Goal: Use online tool/utility: Utilize a website feature to perform a specific function

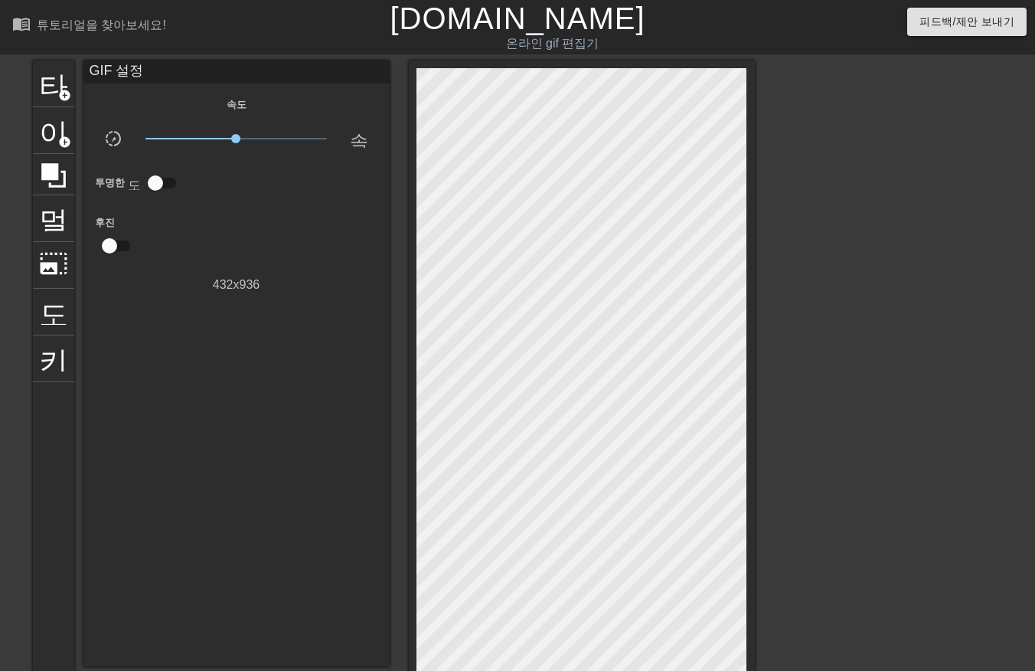
scroll to position [189, 11]
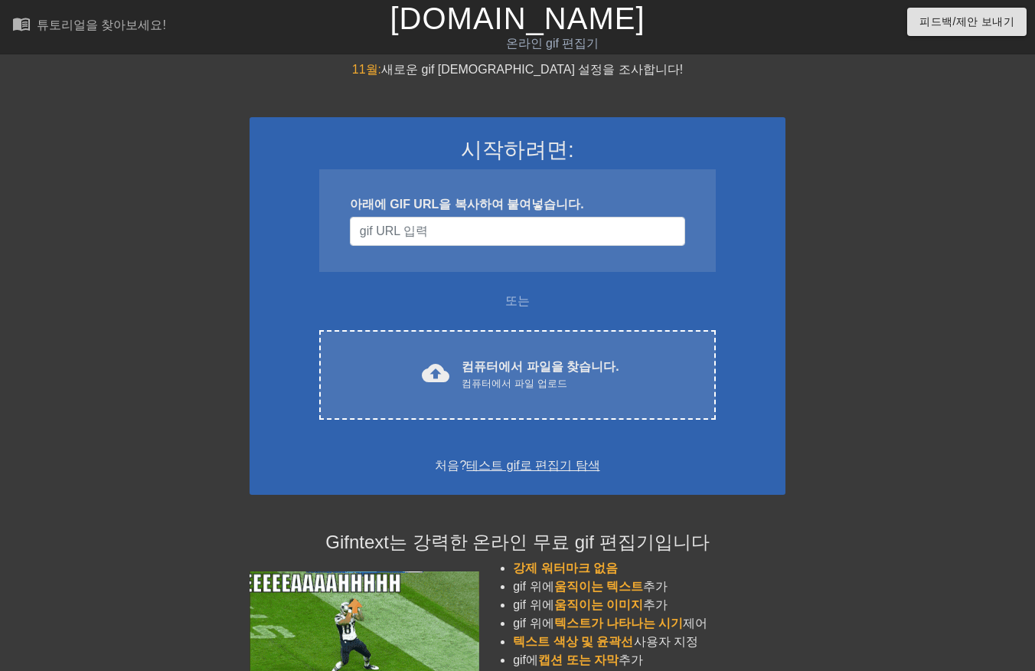
scroll to position [144, 11]
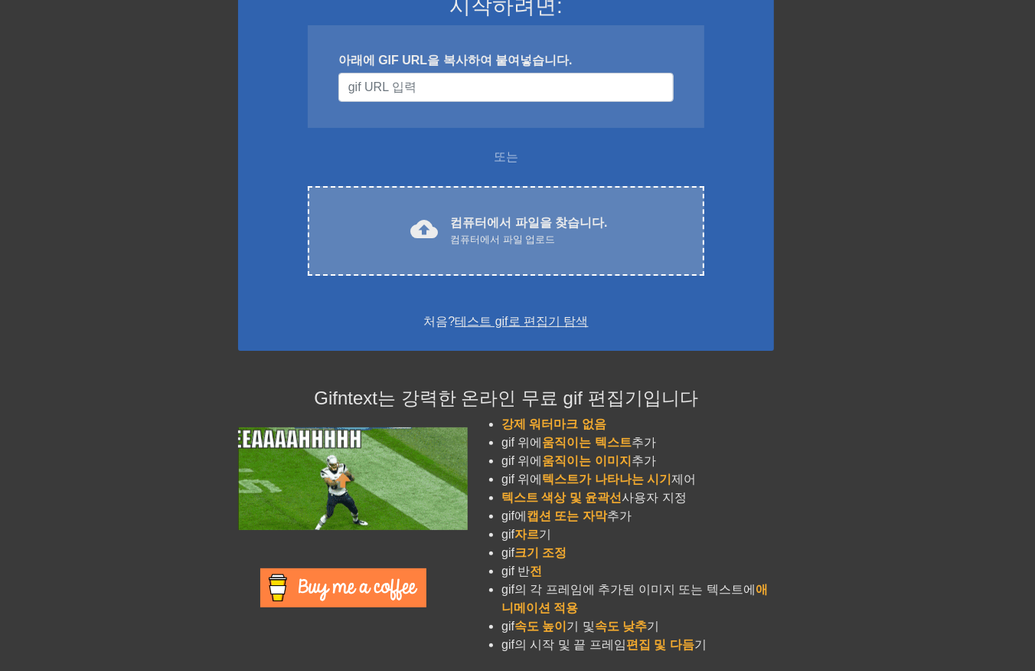
click at [554, 232] on div "컴퓨터에서 파일 업로드" at bounding box center [528, 239] width 157 height 15
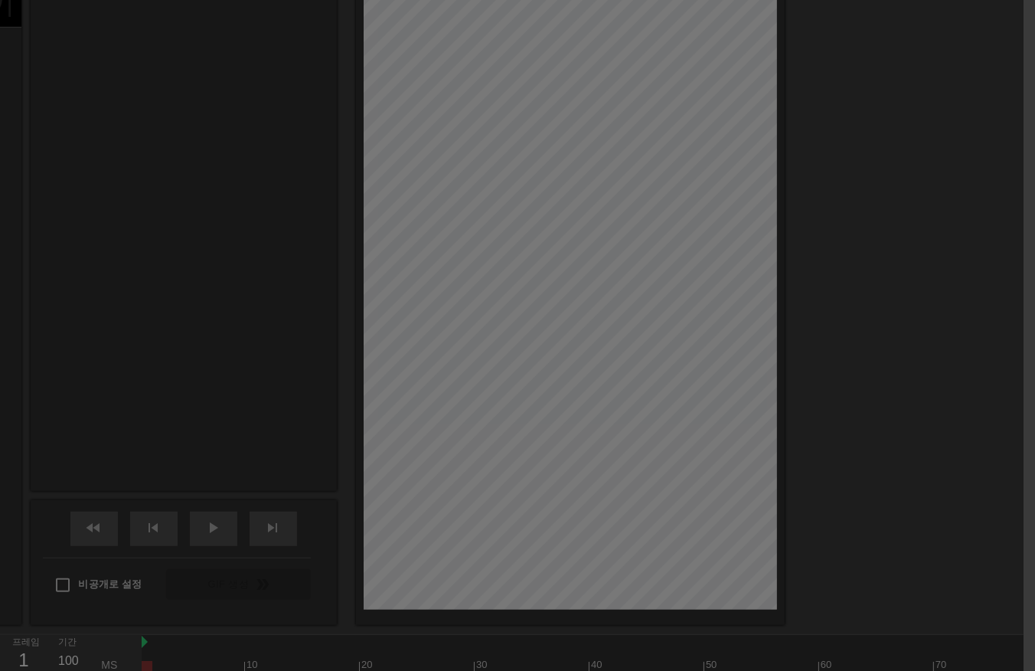
scroll to position [37, 11]
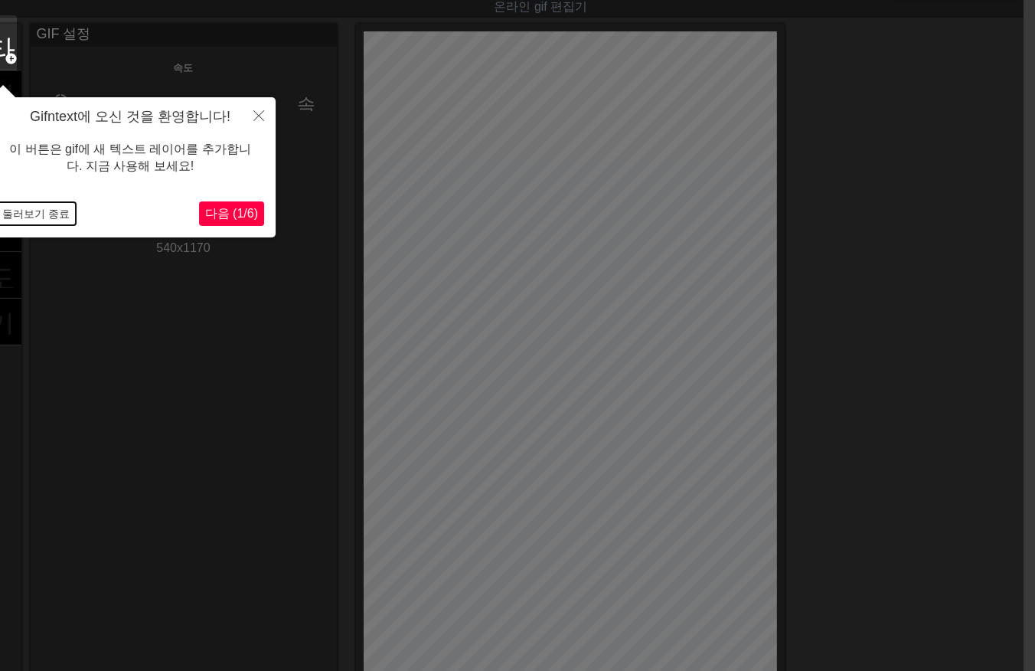
click at [47, 208] on button "둘러보기 종료" at bounding box center [36, 213] width 80 height 23
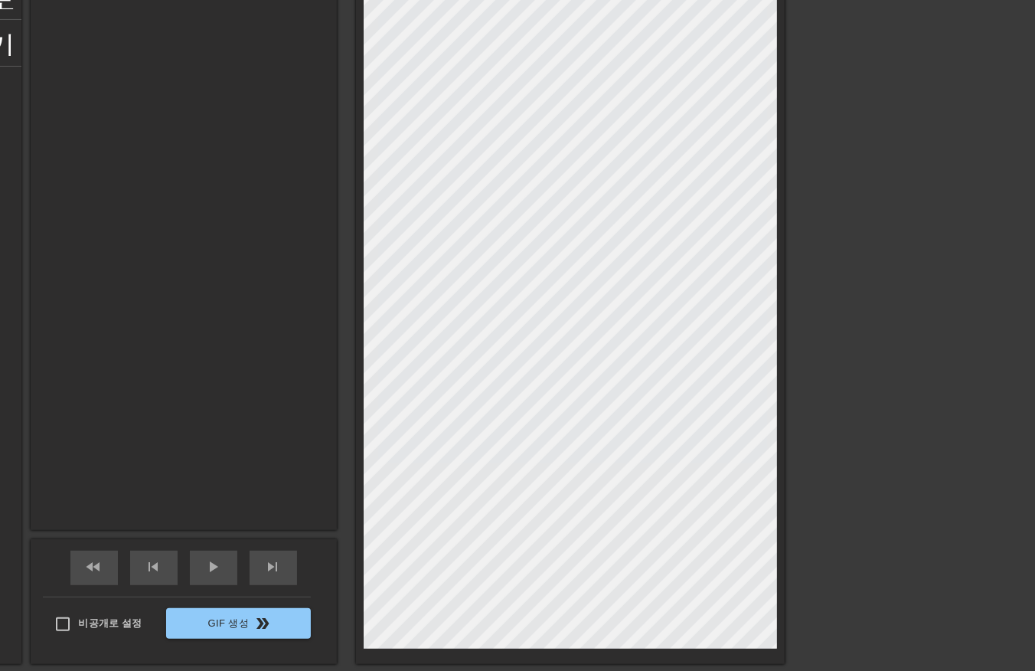
scroll to position [312, 11]
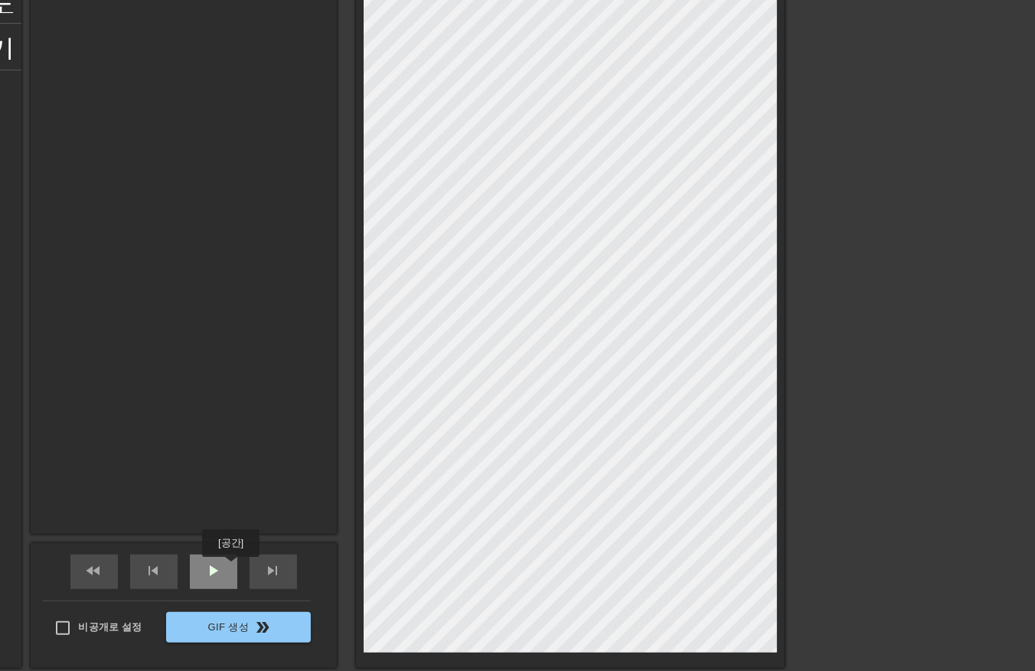
click at [230, 568] on div "play_arrow" at bounding box center [213, 571] width 47 height 34
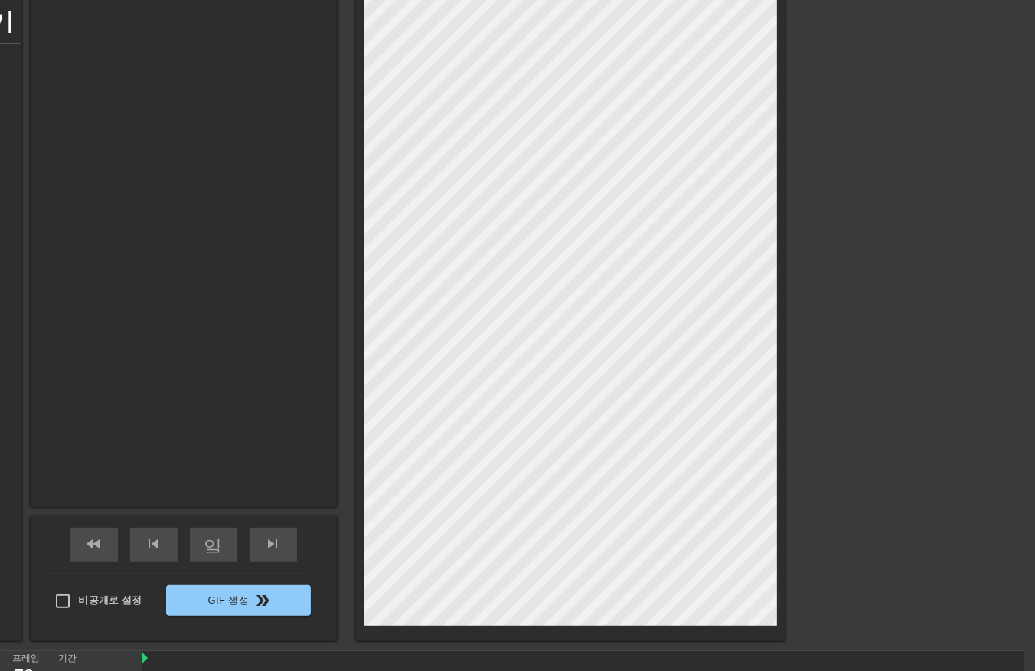
scroll to position [343, 11]
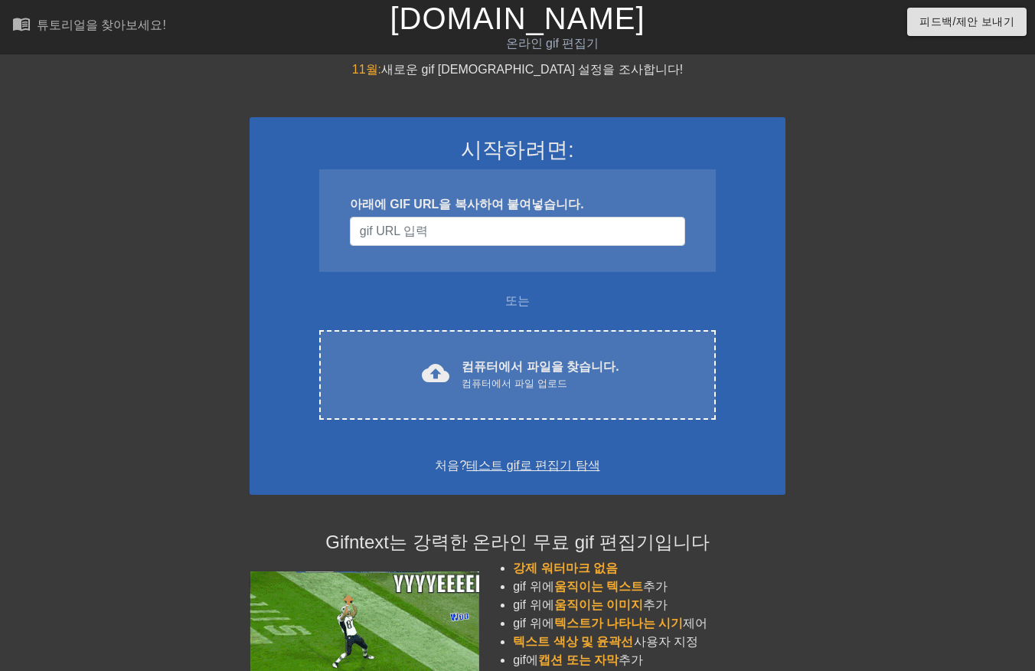
scroll to position [144, 11]
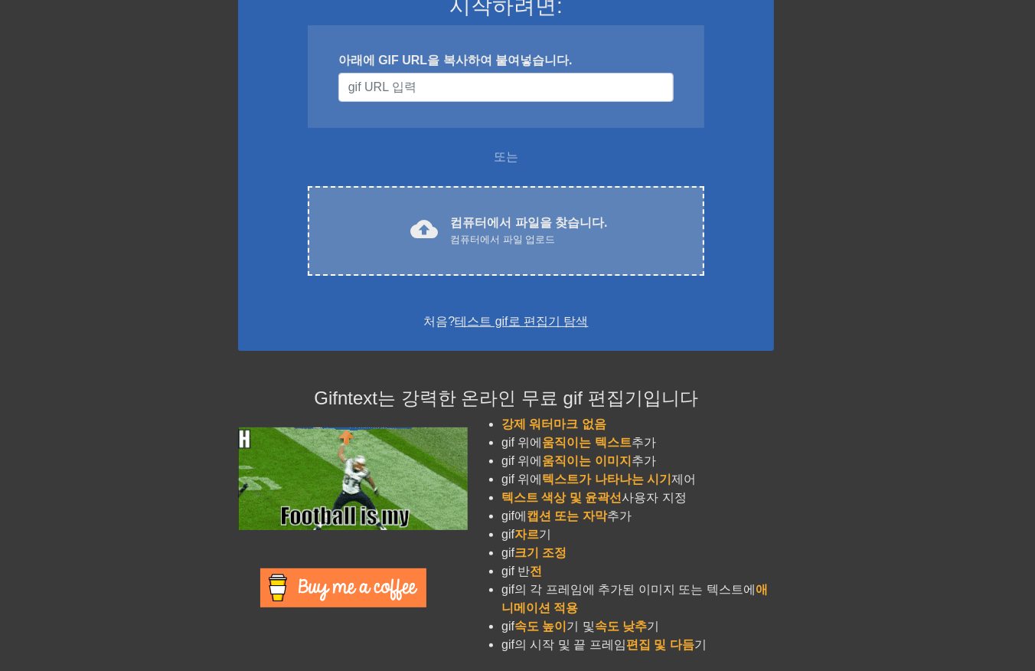
click at [427, 243] on div "cloud_upload" at bounding box center [421, 231] width 34 height 33
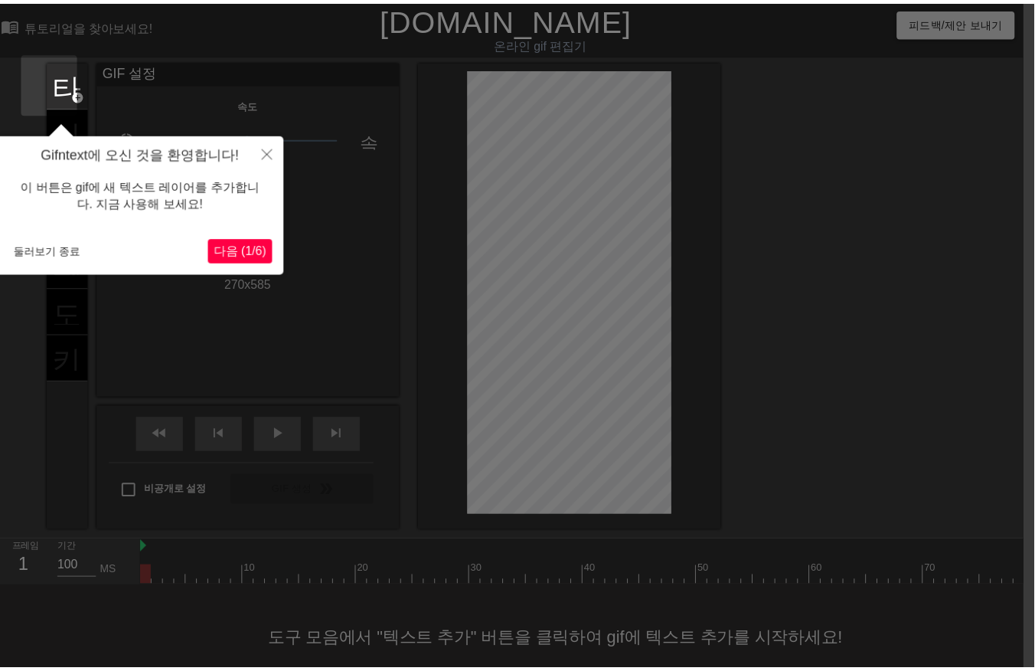
scroll to position [35, 11]
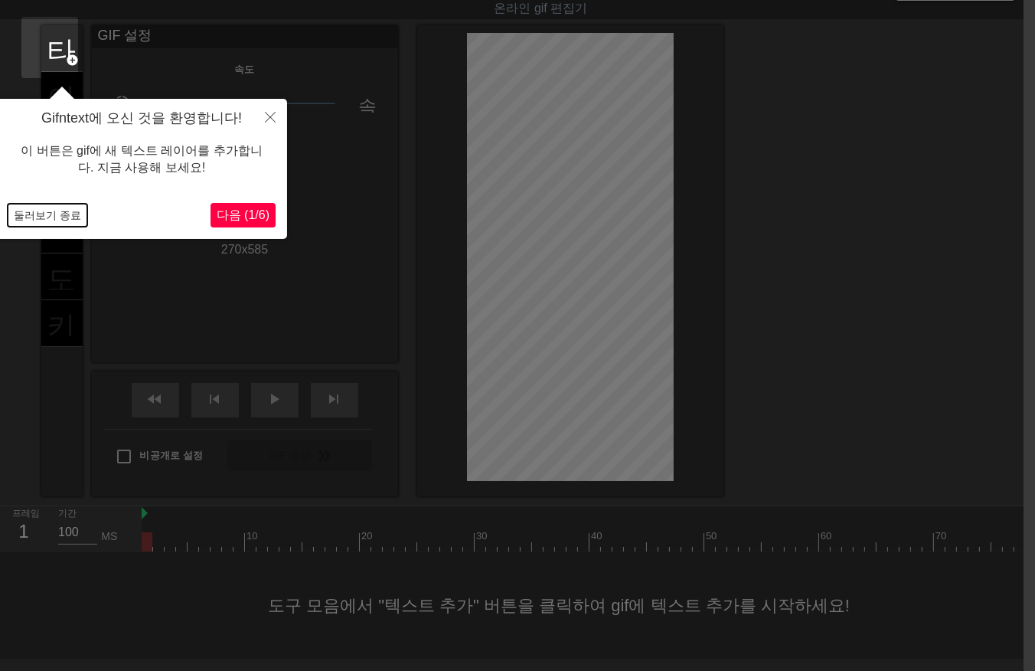
click at [57, 211] on button "둘러보기 종료" at bounding box center [48, 215] width 80 height 23
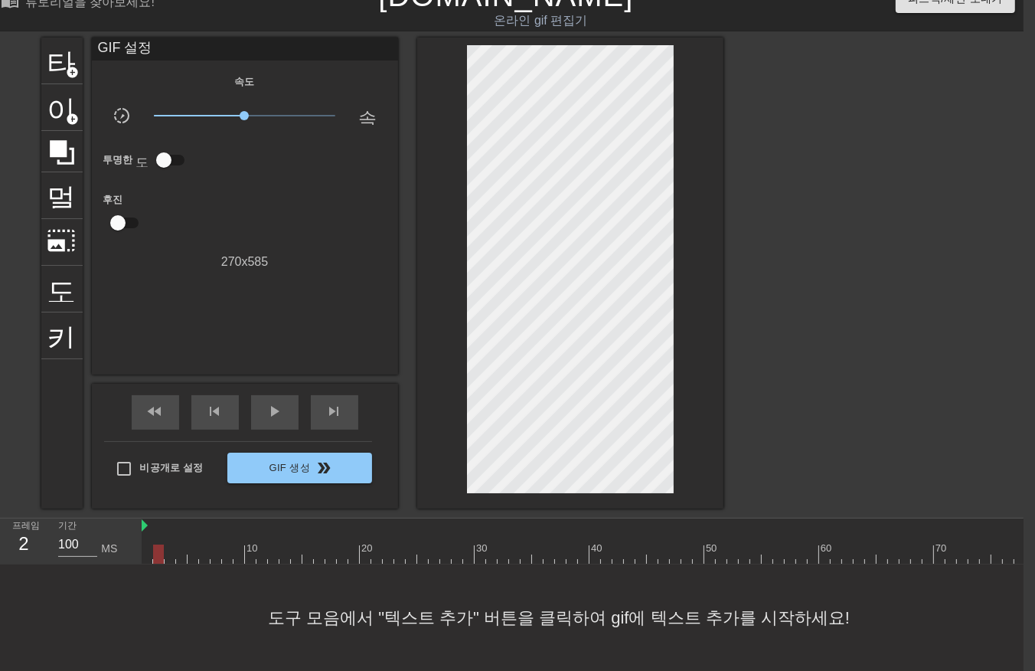
click at [155, 547] on div at bounding box center [693, 553] width 1103 height 19
drag, startPoint x: 167, startPoint y: 545, endPoint x: 181, endPoint y: 539, distance: 15.1
click at [168, 545] on div at bounding box center [693, 553] width 1103 height 19
click at [182, 544] on div at bounding box center [693, 553] width 1103 height 19
click at [205, 544] on div at bounding box center [693, 553] width 1103 height 19
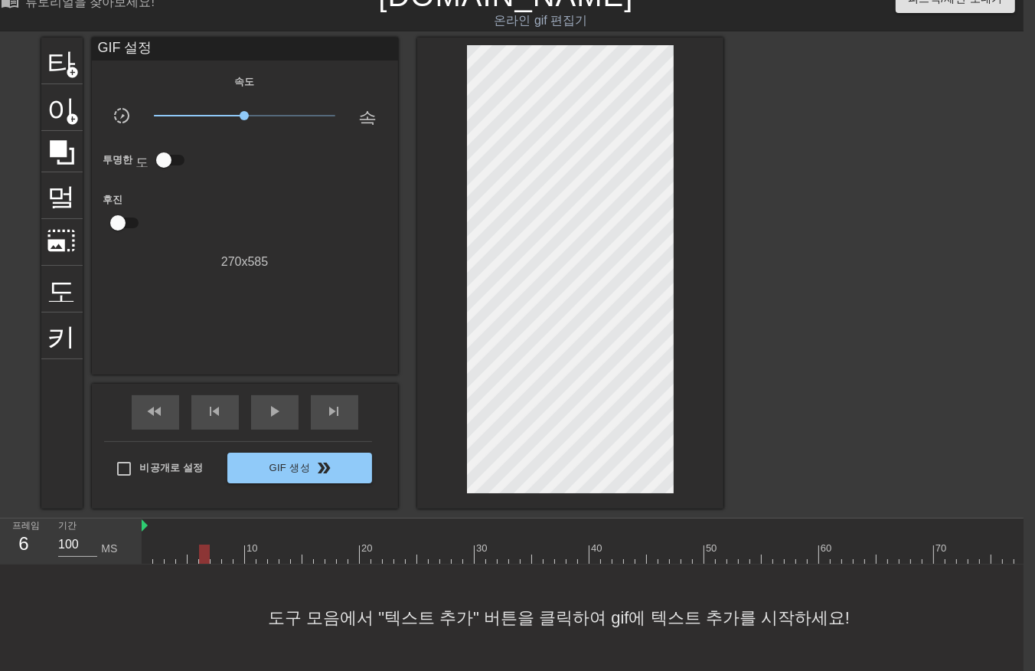
drag, startPoint x: 222, startPoint y: 541, endPoint x: 254, endPoint y: 547, distance: 32.7
click at [236, 544] on div at bounding box center [693, 553] width 1103 height 19
click at [254, 549] on div at bounding box center [693, 553] width 1103 height 19
click at [233, 544] on div at bounding box center [693, 553] width 1103 height 19
click at [217, 544] on div at bounding box center [693, 553] width 1103 height 19
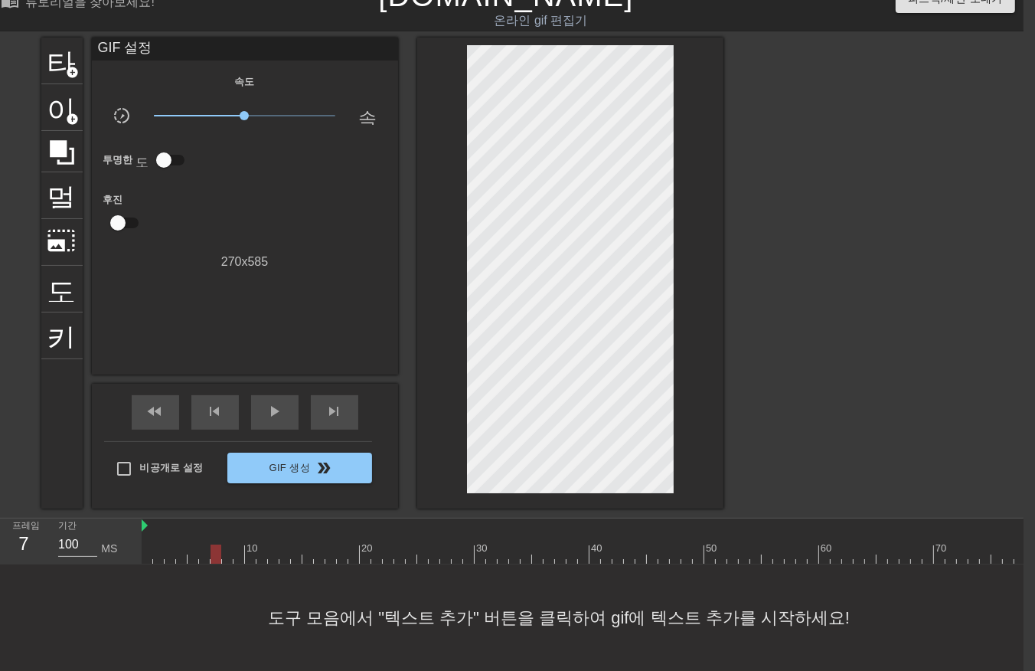
click at [227, 544] on div at bounding box center [693, 553] width 1103 height 19
click at [236, 544] on div at bounding box center [693, 553] width 1103 height 19
click at [253, 545] on div at bounding box center [693, 553] width 1103 height 19
drag, startPoint x: 262, startPoint y: 548, endPoint x: 714, endPoint y: 530, distance: 452.1
click at [714, 530] on div "10 20 30 40 50 60 70 80 90" at bounding box center [693, 540] width 1103 height 45
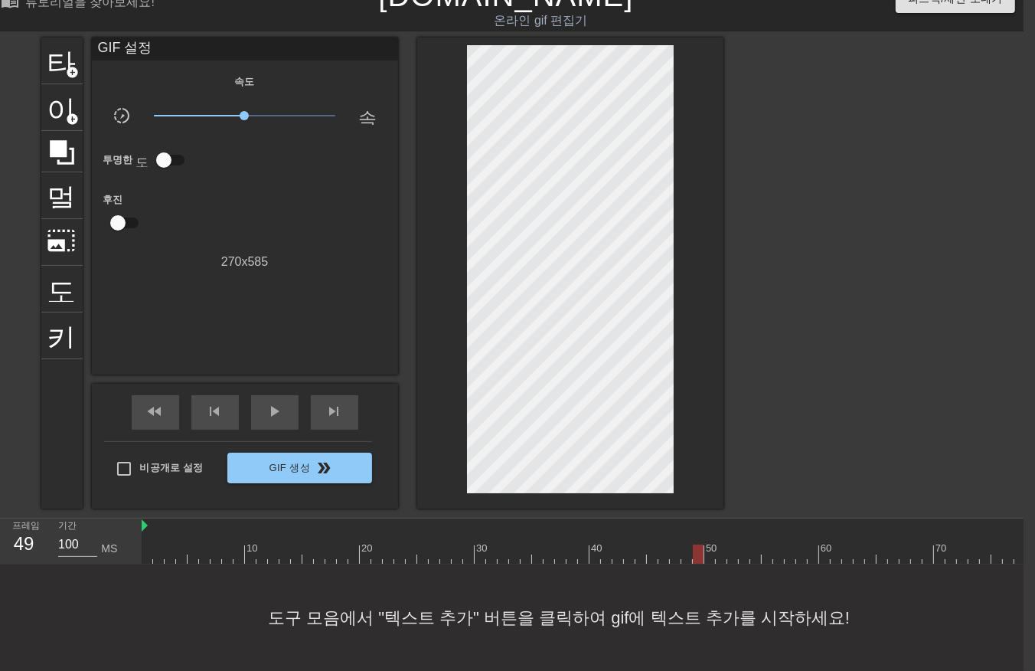
click at [695, 544] on div at bounding box center [693, 553] width 1103 height 19
click at [709, 544] on div at bounding box center [693, 553] width 1103 height 19
click at [718, 544] on div at bounding box center [693, 553] width 1103 height 19
click at [730, 544] on div at bounding box center [693, 553] width 1103 height 19
click at [716, 545] on div at bounding box center [693, 553] width 1103 height 19
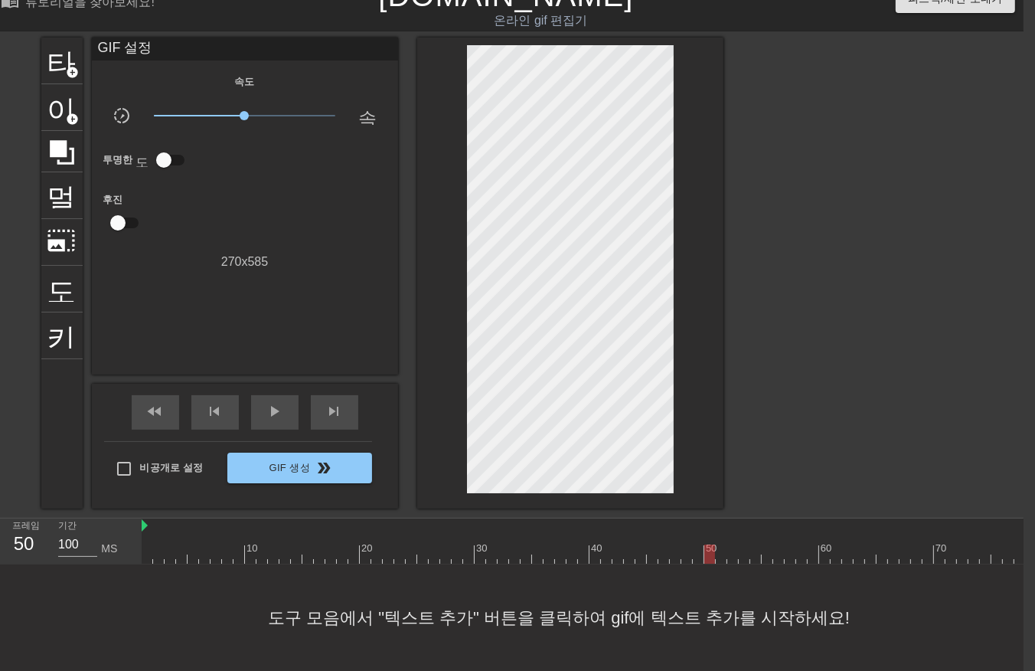
click at [707, 544] on div at bounding box center [693, 553] width 1103 height 19
click at [220, 549] on div at bounding box center [693, 553] width 1103 height 19
click at [225, 544] on div at bounding box center [693, 553] width 1103 height 19
click at [238, 544] on div at bounding box center [693, 553] width 1103 height 19
drag, startPoint x: 250, startPoint y: 539, endPoint x: 262, endPoint y: 547, distance: 14.2
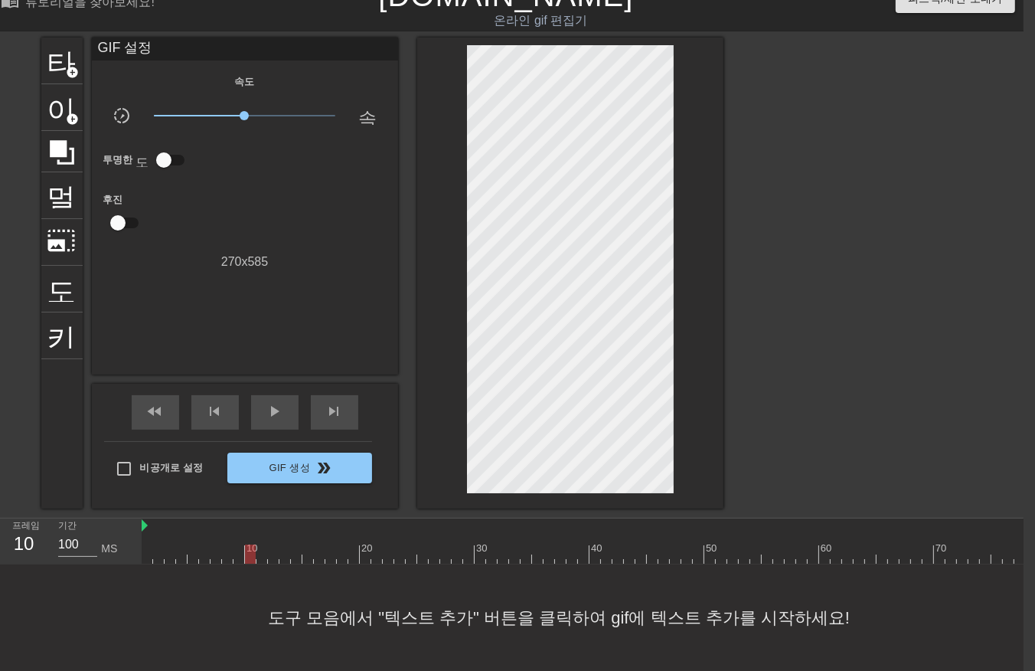
click at [257, 546] on div at bounding box center [693, 553] width 1103 height 19
click at [259, 544] on div at bounding box center [262, 553] width 11 height 19
click at [260, 547] on div at bounding box center [262, 553] width 11 height 19
drag, startPoint x: 271, startPoint y: 542, endPoint x: 273, endPoint y: 551, distance: 9.5
click at [271, 549] on div at bounding box center [693, 553] width 1103 height 19
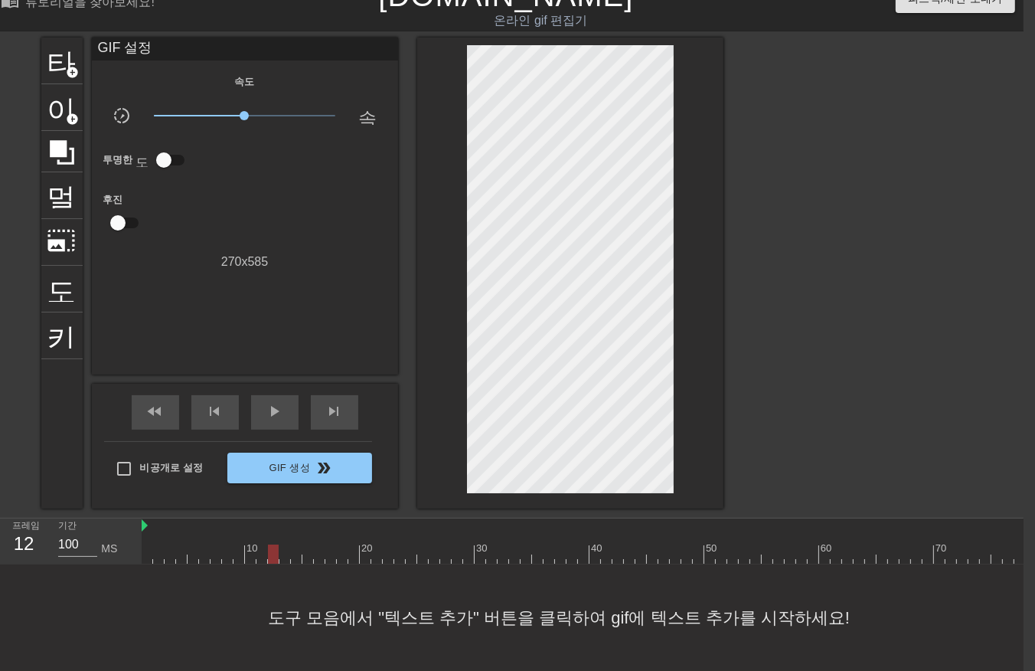
click at [278, 546] on div at bounding box center [273, 553] width 11 height 19
click at [284, 546] on div at bounding box center [693, 553] width 1103 height 19
click at [293, 544] on div at bounding box center [693, 553] width 1103 height 19
click at [306, 546] on div at bounding box center [693, 553] width 1103 height 19
click at [316, 546] on div at bounding box center [693, 553] width 1103 height 19
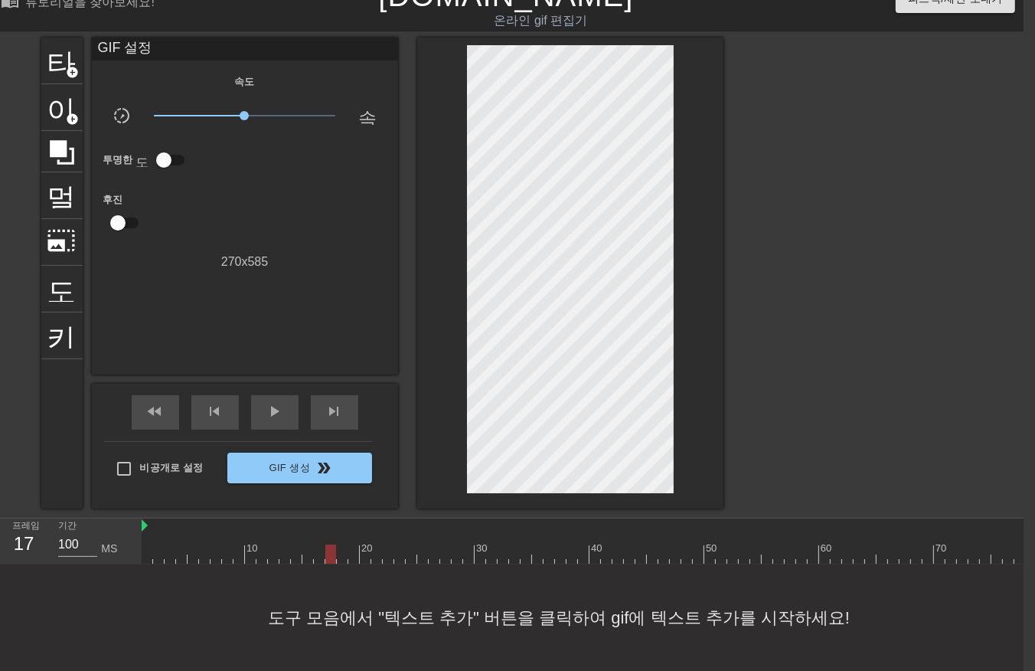
click at [325, 545] on div at bounding box center [693, 553] width 1103 height 19
click at [338, 544] on div at bounding box center [693, 553] width 1103 height 19
drag, startPoint x: 349, startPoint y: 541, endPoint x: 358, endPoint y: 547, distance: 11.0
click at [350, 544] on div at bounding box center [693, 553] width 1103 height 19
click at [368, 545] on div at bounding box center [693, 553] width 1103 height 19
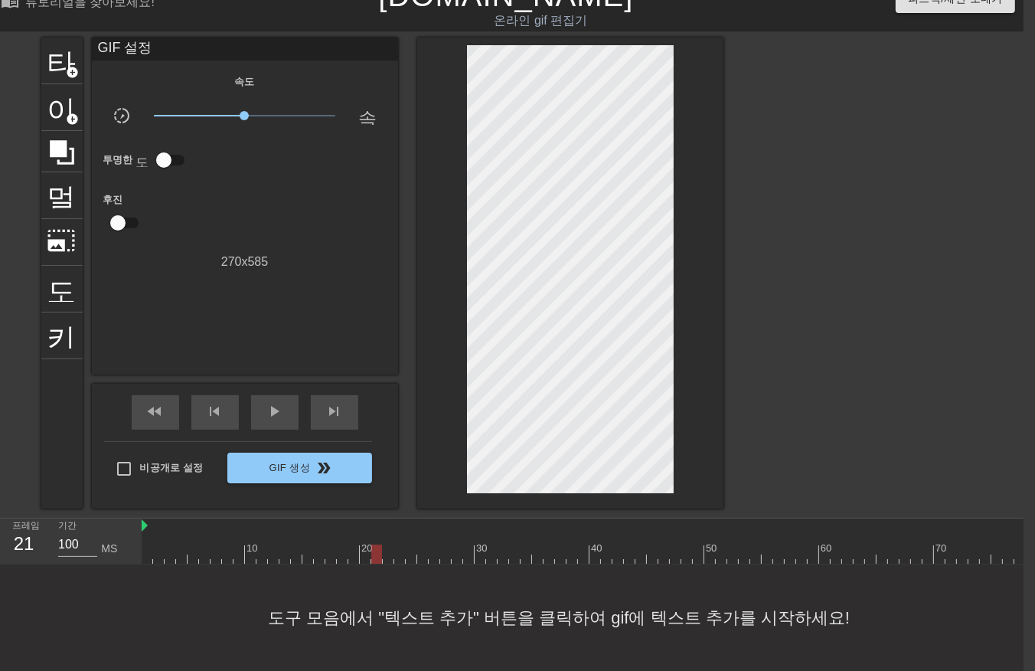
click at [374, 546] on div at bounding box center [693, 553] width 1103 height 19
drag, startPoint x: 384, startPoint y: 544, endPoint x: 389, endPoint y: 552, distance: 9.3
click at [384, 544] on div at bounding box center [693, 553] width 1103 height 19
click at [396, 544] on div at bounding box center [693, 553] width 1103 height 19
click at [404, 545] on div at bounding box center [693, 553] width 1103 height 19
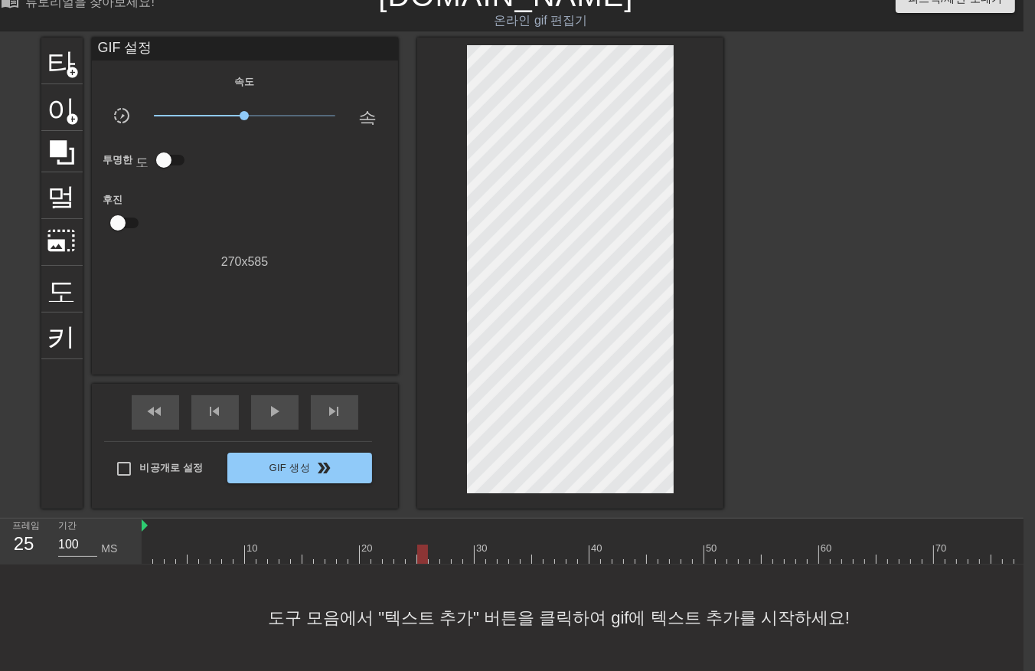
drag, startPoint x: 423, startPoint y: 541, endPoint x: 430, endPoint y: 551, distance: 12.3
click at [423, 544] on div at bounding box center [693, 553] width 1103 height 19
drag, startPoint x: 433, startPoint y: 545, endPoint x: 444, endPoint y: 547, distance: 11.7
click at [433, 547] on div at bounding box center [693, 553] width 1103 height 19
drag, startPoint x: 444, startPoint y: 539, endPoint x: 448, endPoint y: 550, distance: 11.4
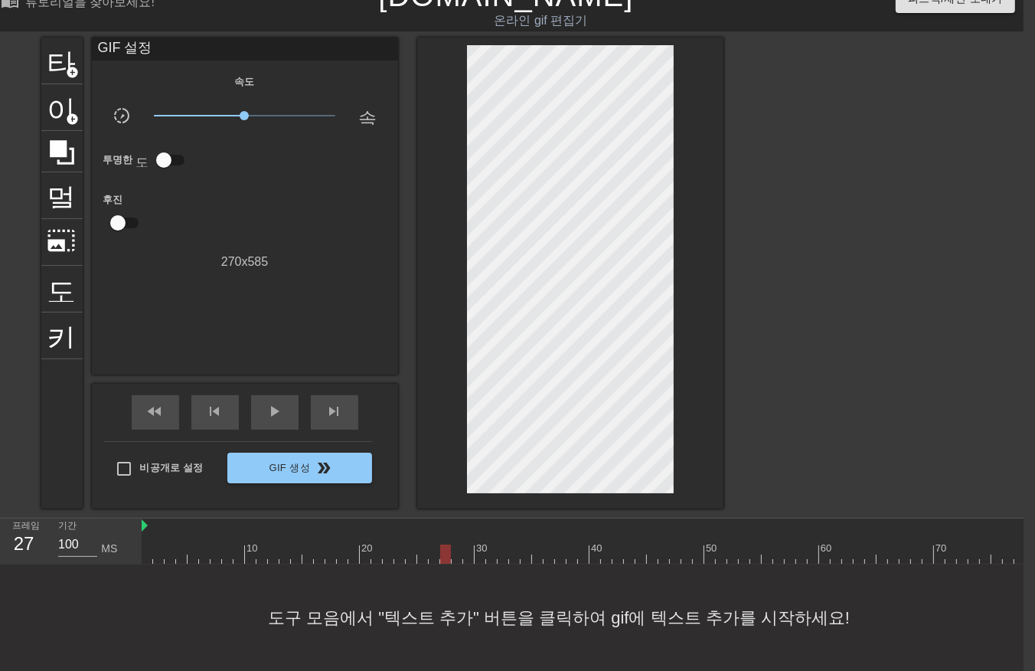
click at [446, 550] on div at bounding box center [693, 553] width 1103 height 19
click at [455, 546] on div at bounding box center [693, 553] width 1103 height 19
drag, startPoint x: 466, startPoint y: 540, endPoint x: 477, endPoint y: 552, distance: 16.8
click at [467, 544] on div at bounding box center [693, 553] width 1103 height 19
click at [476, 545] on div at bounding box center [693, 553] width 1103 height 19
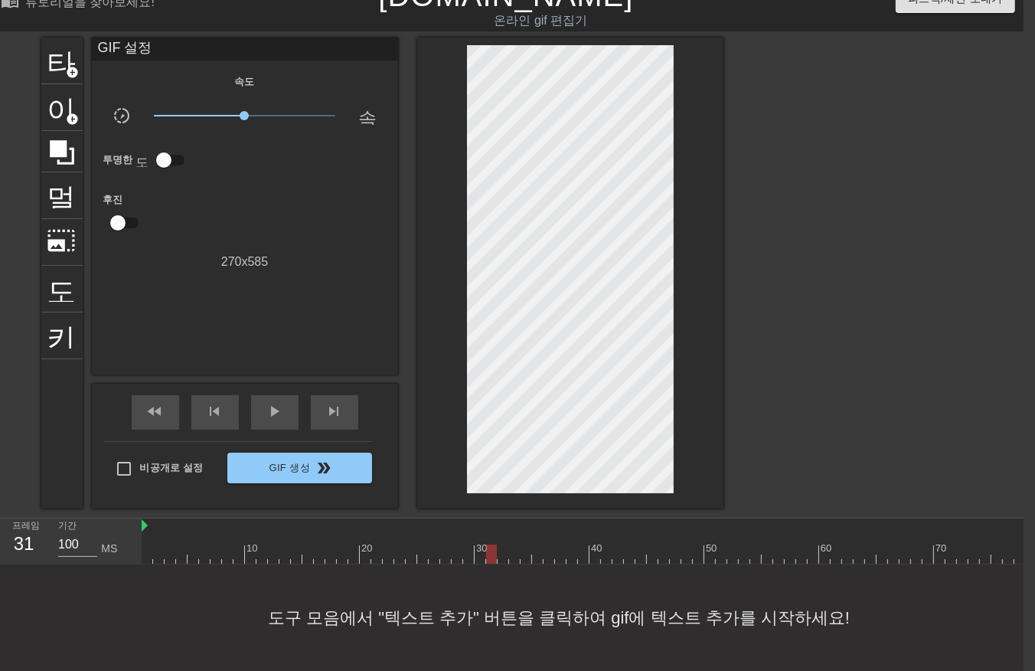
drag, startPoint x: 488, startPoint y: 541, endPoint x: 495, endPoint y: 547, distance: 9.7
click at [490, 544] on div at bounding box center [693, 553] width 1103 height 19
click at [501, 547] on div at bounding box center [693, 553] width 1103 height 19
drag, startPoint x: 514, startPoint y: 539, endPoint x: 518, endPoint y: 549, distance: 10.7
click at [516, 548] on div at bounding box center [693, 553] width 1103 height 19
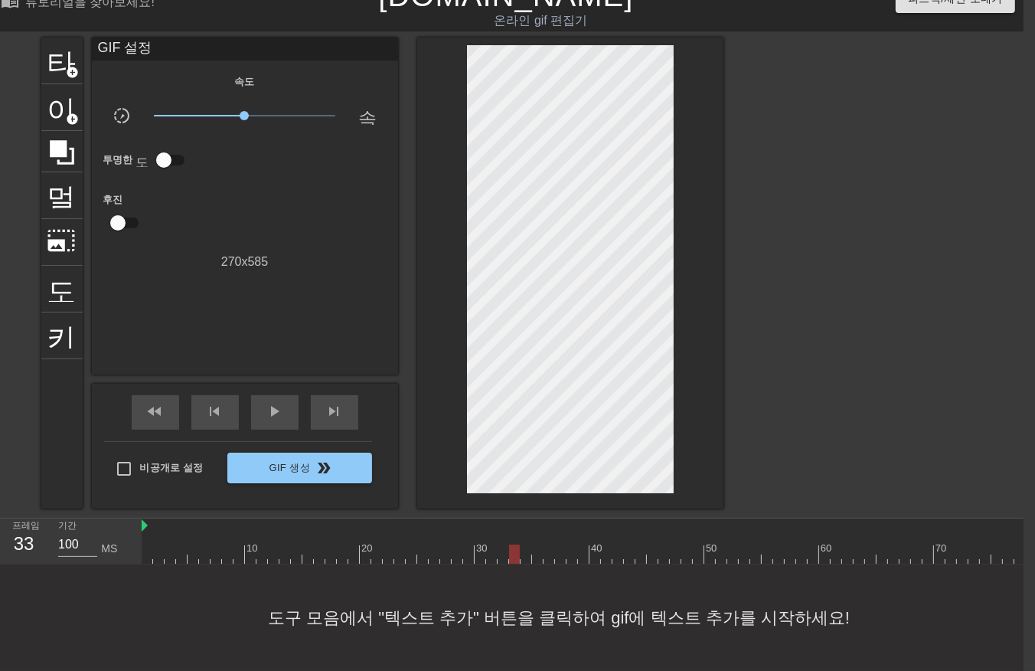
click at [523, 548] on div at bounding box center [693, 553] width 1103 height 19
click at [536, 544] on div at bounding box center [693, 553] width 1103 height 19
click at [542, 549] on div at bounding box center [693, 553] width 1103 height 19
drag, startPoint x: 557, startPoint y: 542, endPoint x: 564, endPoint y: 548, distance: 9.2
click at [557, 547] on div at bounding box center [693, 553] width 1103 height 19
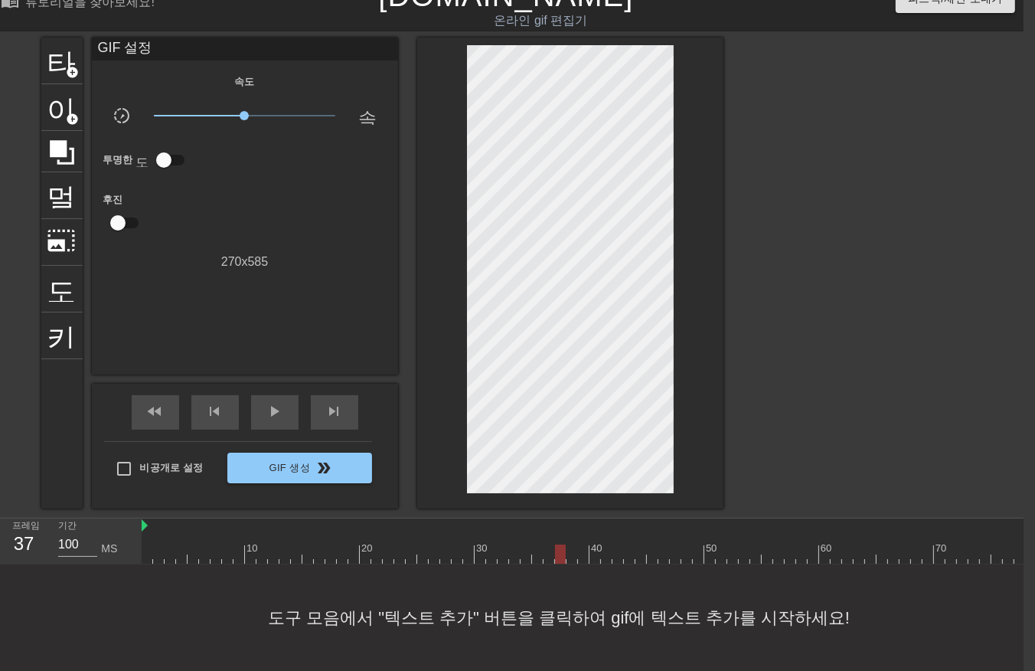
click at [569, 547] on div at bounding box center [693, 553] width 1103 height 19
click at [578, 544] on div at bounding box center [693, 553] width 1103 height 19
click at [591, 544] on div at bounding box center [693, 553] width 1103 height 19
click at [603, 546] on div at bounding box center [693, 553] width 1103 height 19
drag, startPoint x: 617, startPoint y: 541, endPoint x: 629, endPoint y: 553, distance: 17.3
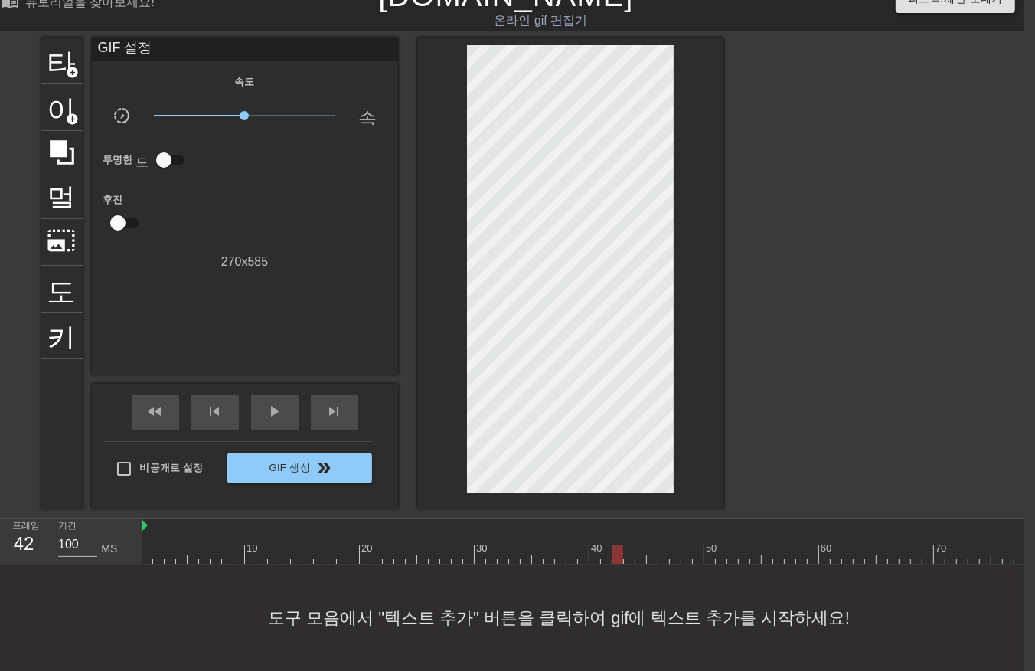
click at [621, 546] on div at bounding box center [693, 553] width 1103 height 19
drag, startPoint x: 629, startPoint y: 540, endPoint x: 632, endPoint y: 551, distance: 11.7
click at [629, 550] on div at bounding box center [693, 553] width 1103 height 19
drag, startPoint x: 637, startPoint y: 541, endPoint x: 645, endPoint y: 553, distance: 14.4
click at [637, 545] on div at bounding box center [693, 553] width 1103 height 19
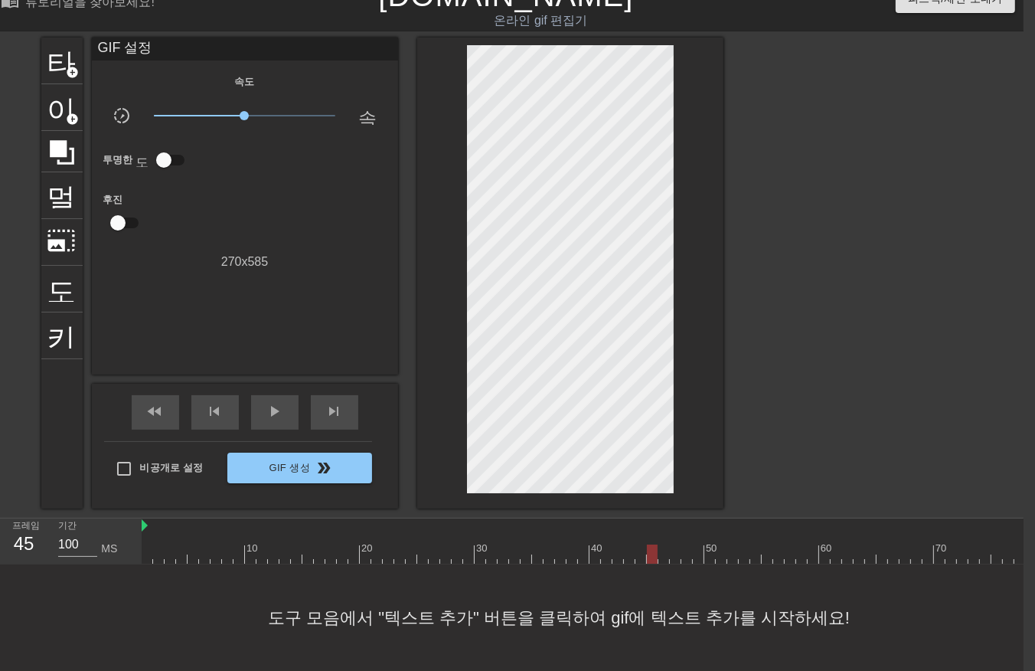
drag, startPoint x: 649, startPoint y: 541, endPoint x: 653, endPoint y: 549, distance: 8.6
click at [649, 547] on div at bounding box center [693, 553] width 1103 height 19
drag, startPoint x: 662, startPoint y: 540, endPoint x: 666, endPoint y: 552, distance: 13.1
click at [662, 546] on div at bounding box center [693, 553] width 1103 height 19
drag, startPoint x: 675, startPoint y: 542, endPoint x: 675, endPoint y: 554, distance: 11.5
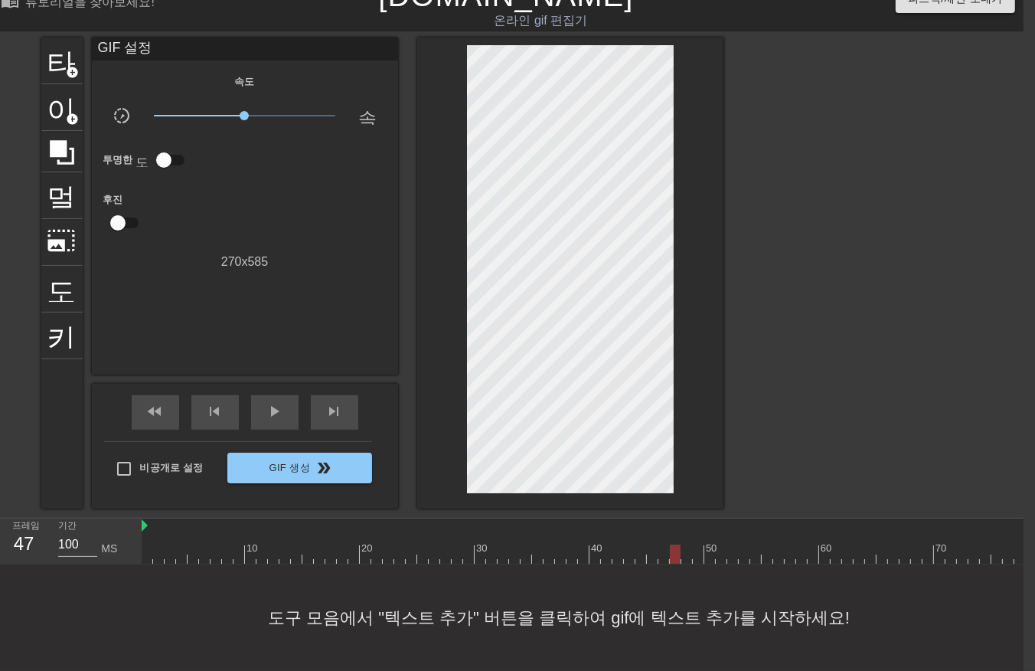
click at [672, 549] on div at bounding box center [693, 553] width 1103 height 19
drag, startPoint x: 684, startPoint y: 541, endPoint x: 695, endPoint y: 544, distance: 11.7
click at [684, 544] on div at bounding box center [693, 553] width 1103 height 19
click at [692, 544] on div at bounding box center [693, 553] width 1103 height 19
drag, startPoint x: 706, startPoint y: 541, endPoint x: 698, endPoint y: 557, distance: 18.2
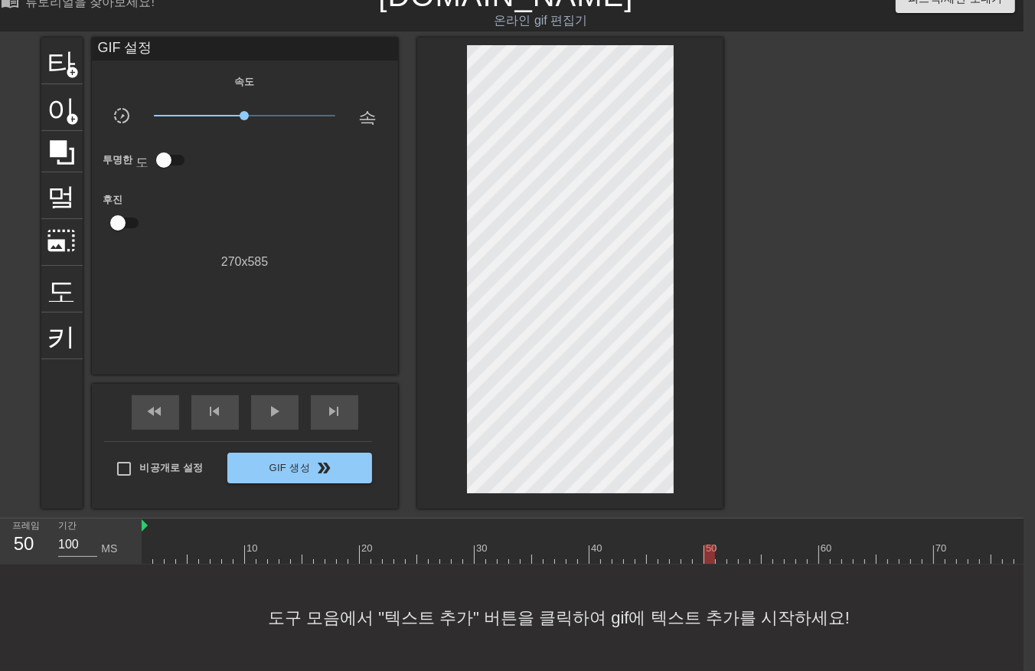
click at [702, 547] on div at bounding box center [693, 553] width 1103 height 19
drag, startPoint x: 700, startPoint y: 540, endPoint x: 998, endPoint y: 485, distance: 302.9
click at [995, 486] on div "menu_book 튜토리얼을 찾아보세요! Gifntext.com 온라인 gif 편집기 피드백/제안 보내기 타이틀 add_circle 이미지 a…" at bounding box center [506, 324] width 1035 height 694
drag, startPoint x: 770, startPoint y: 542, endPoint x: 524, endPoint y: 585, distance: 249.5
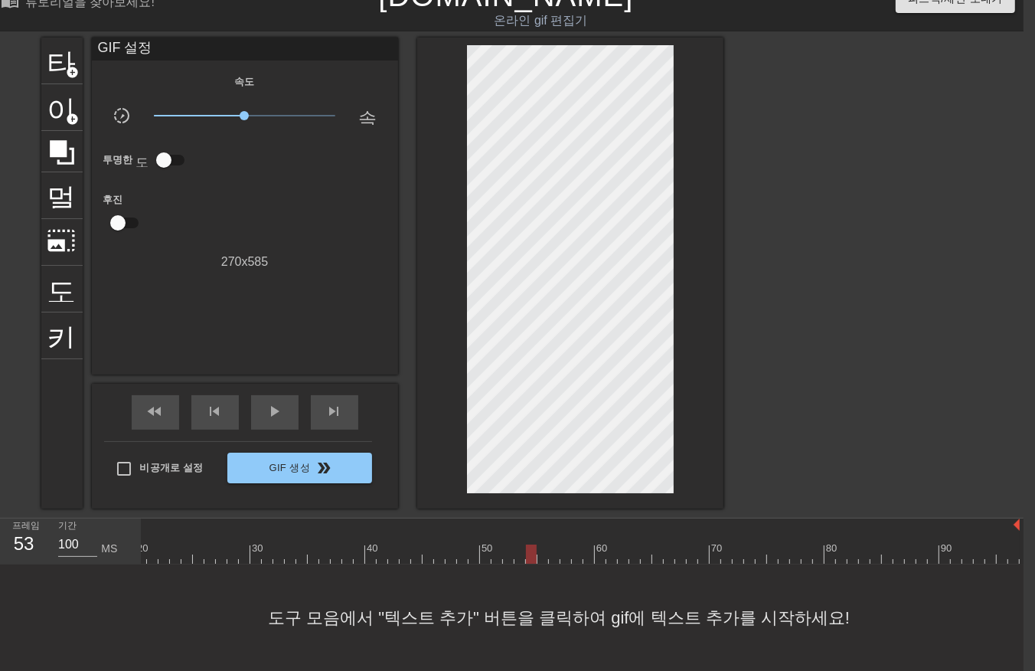
click at [524, 585] on div "menu_book 튜토리얼을 찾아보세요! Gifntext.com 온라인 gif 편집기 피드백/제안 보내기 타이틀 add_circle 이미지 a…" at bounding box center [506, 324] width 1035 height 694
click at [526, 544] on div at bounding box center [468, 553] width 1103 height 19
drag, startPoint x: 531, startPoint y: 541, endPoint x: 731, endPoint y: 511, distance: 202.9
click at [731, 518] on div "10 20 30 40 50 60 70 80 90" at bounding box center [468, 540] width 1103 height 45
click at [709, 544] on div at bounding box center [468, 553] width 1103 height 19
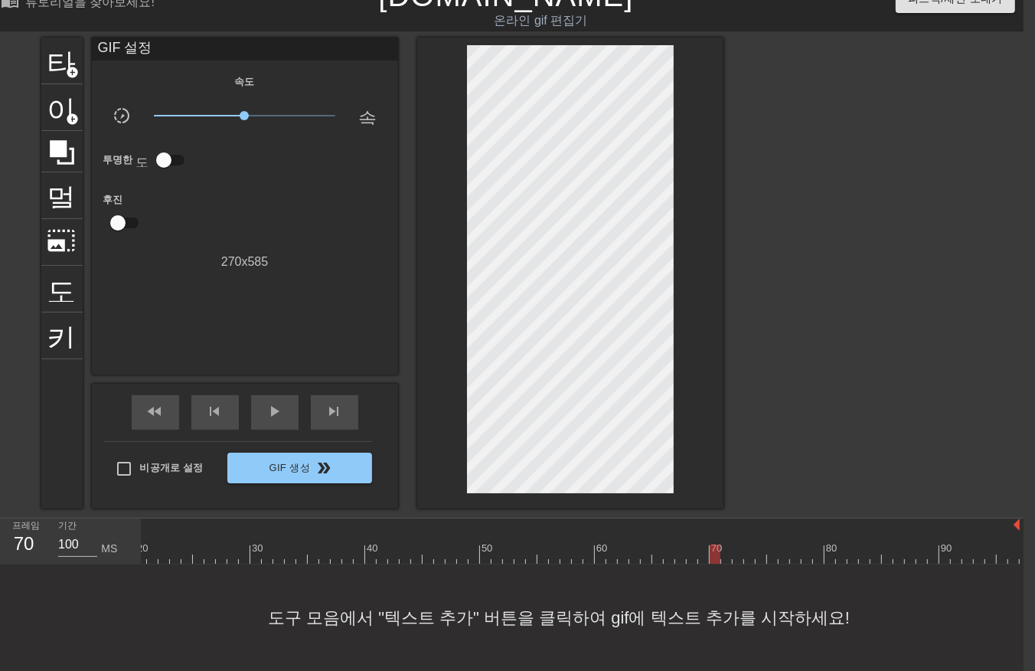
click at [585, 544] on div at bounding box center [468, 553] width 1103 height 19
click at [568, 544] on div at bounding box center [468, 553] width 1103 height 19
click at [528, 544] on div at bounding box center [468, 553] width 1103 height 19
click at [502, 544] on div at bounding box center [468, 553] width 1103 height 19
click at [517, 544] on div at bounding box center [468, 553] width 1103 height 19
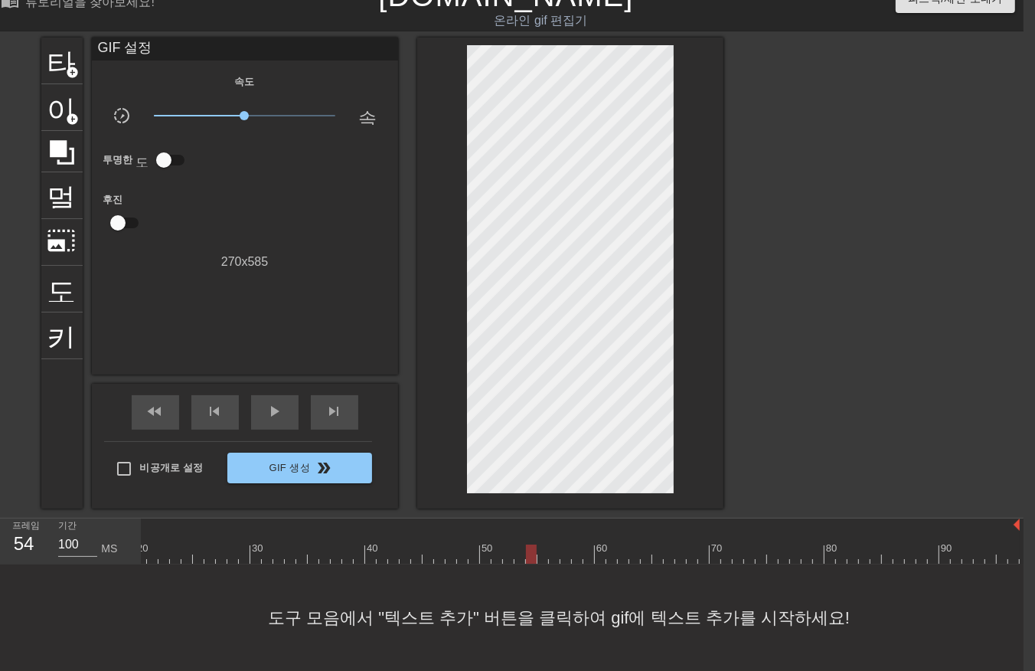
click at [529, 544] on div at bounding box center [468, 553] width 1103 height 19
drag, startPoint x: 541, startPoint y: 545, endPoint x: 544, endPoint y: 554, distance: 9.0
click at [541, 549] on div at bounding box center [468, 553] width 1103 height 19
drag, startPoint x: 550, startPoint y: 544, endPoint x: 559, endPoint y: 554, distance: 13.5
click at [550, 547] on div at bounding box center [468, 553] width 1103 height 19
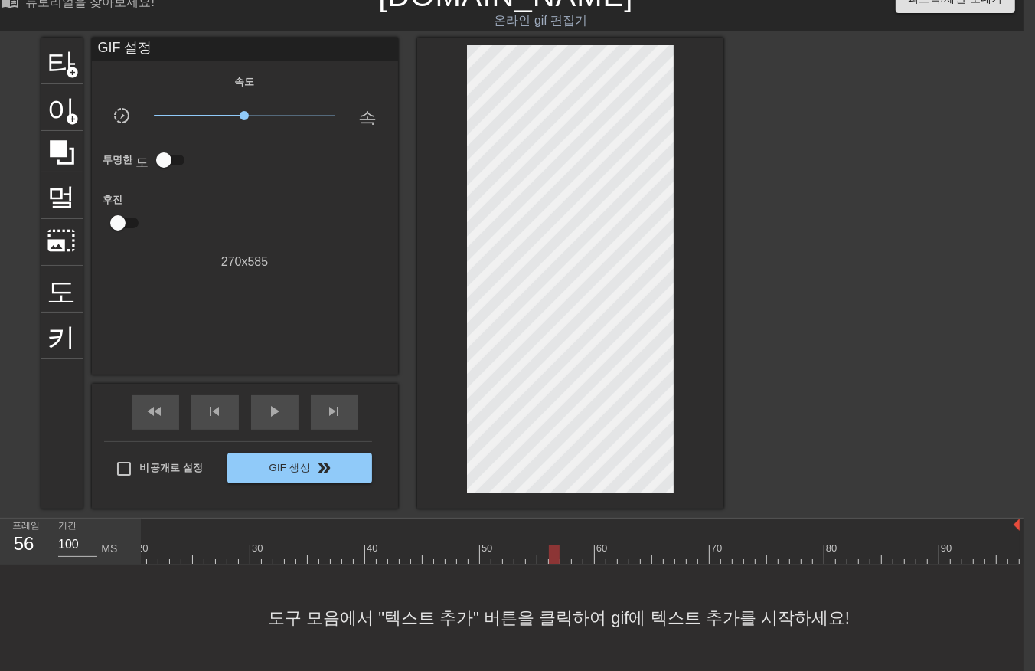
click at [563, 545] on div at bounding box center [468, 553] width 1103 height 19
click at [576, 544] on div at bounding box center [468, 553] width 1103 height 19
click at [587, 544] on div at bounding box center [468, 553] width 1103 height 19
click at [601, 547] on div at bounding box center [468, 553] width 1103 height 19
click at [607, 546] on div at bounding box center [468, 553] width 1103 height 19
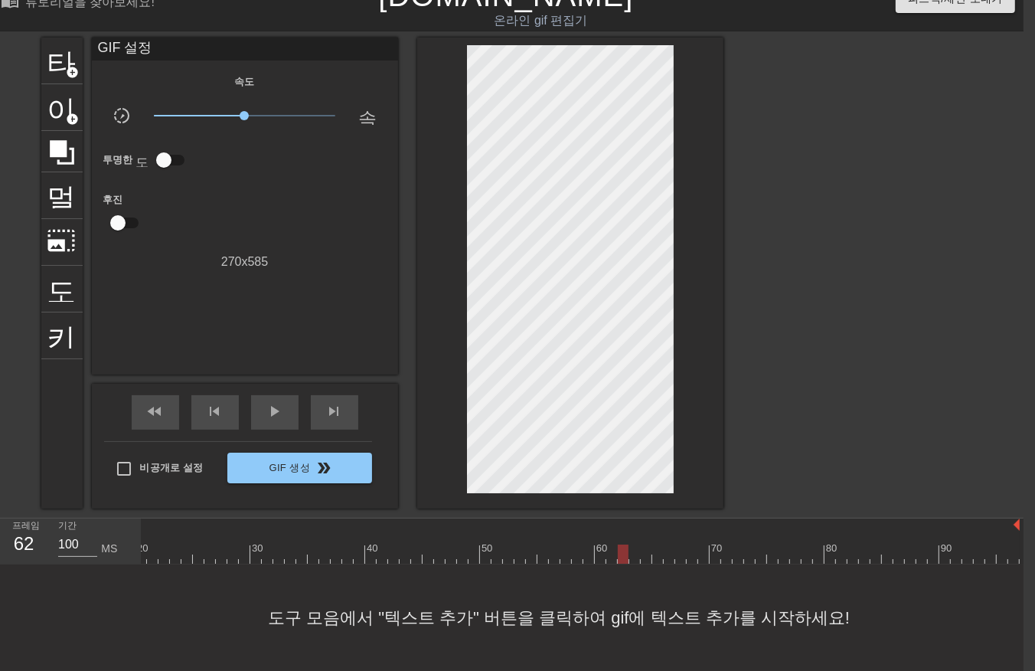
click at [617, 545] on div at bounding box center [468, 553] width 1103 height 19
click at [632, 547] on div at bounding box center [468, 553] width 1103 height 19
drag, startPoint x: 645, startPoint y: 544, endPoint x: 644, endPoint y: 552, distance: 8.5
click at [644, 549] on div at bounding box center [468, 553] width 1103 height 19
drag, startPoint x: 655, startPoint y: 545, endPoint x: 654, endPoint y: 559, distance: 13.9
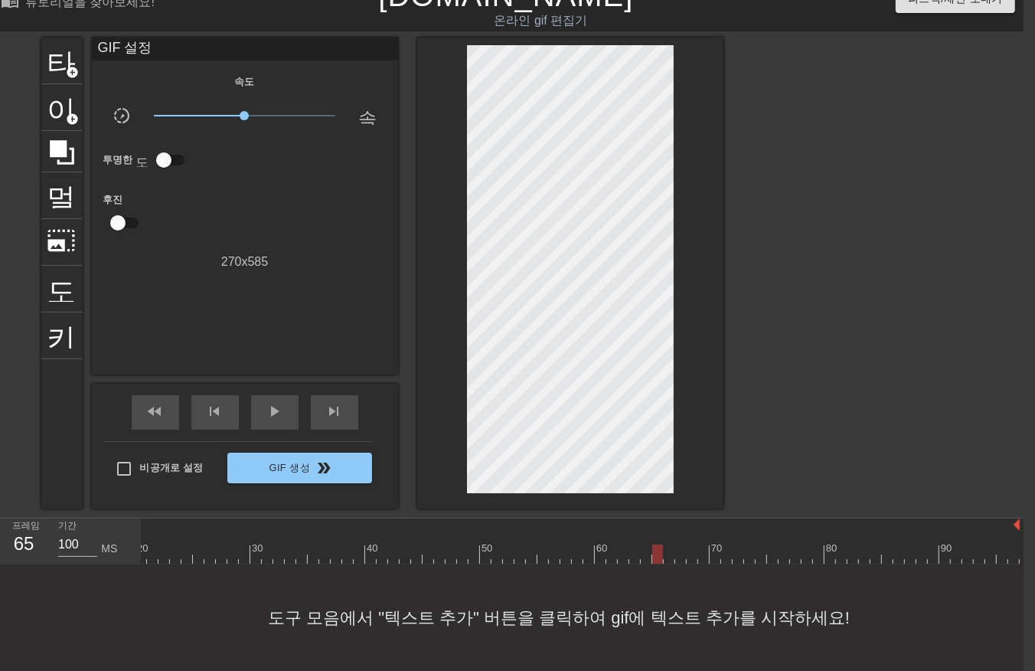
click at [654, 552] on div "10 20 30 40 50 60 70 80 90" at bounding box center [468, 541] width 1103 height 46
click at [666, 547] on div at bounding box center [468, 553] width 1103 height 19
drag, startPoint x: 675, startPoint y: 545, endPoint x: 675, endPoint y: 557, distance: 12.3
click at [675, 549] on div at bounding box center [468, 553] width 1103 height 19
drag, startPoint x: 691, startPoint y: 544, endPoint x: 695, endPoint y: 556, distance: 13.1
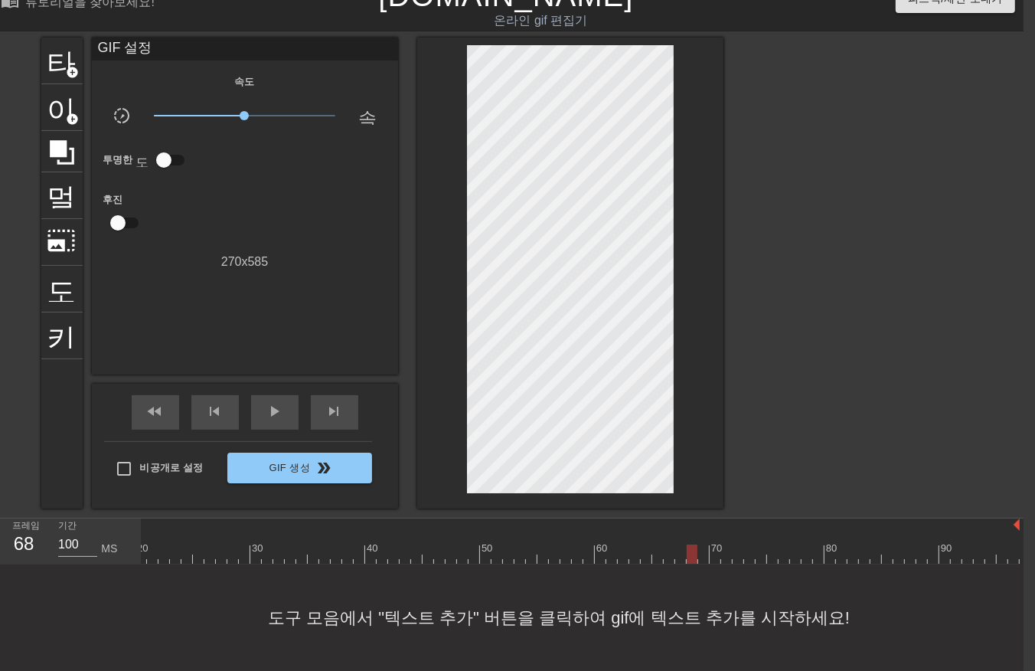
click at [690, 546] on div at bounding box center [468, 553] width 1103 height 19
click at [702, 547] on div at bounding box center [468, 553] width 1103 height 19
drag, startPoint x: 710, startPoint y: 539, endPoint x: 708, endPoint y: 548, distance: 9.3
click at [708, 547] on div at bounding box center [468, 553] width 1103 height 19
